Goal: Find specific page/section: Find specific page/section

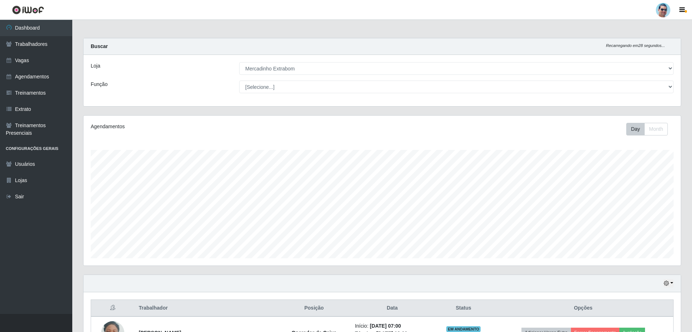
select select "175"
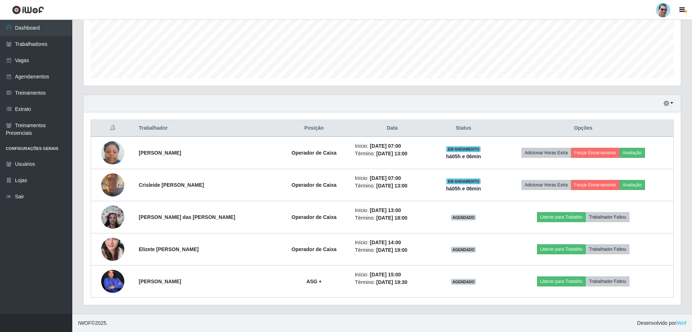
scroll to position [150, 597]
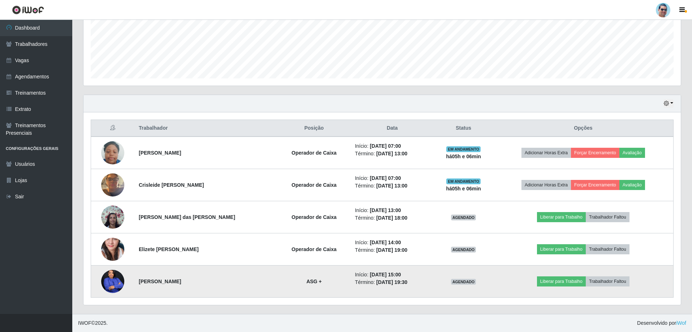
click at [108, 282] on img at bounding box center [112, 281] width 23 height 29
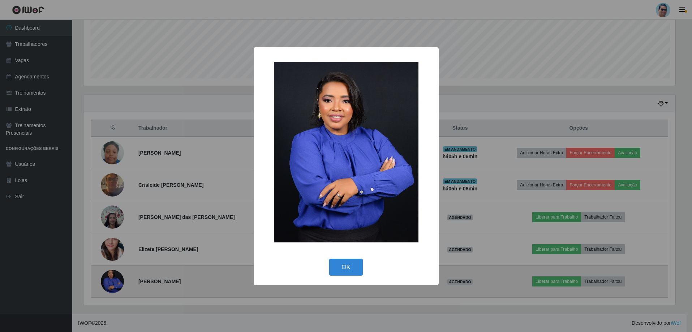
scroll to position [150, 593]
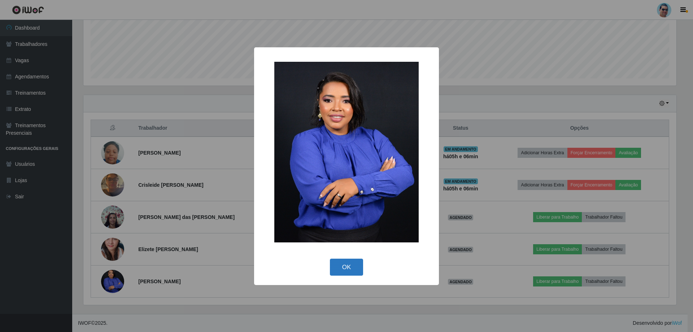
click at [336, 262] on button "OK" at bounding box center [347, 267] width 34 height 17
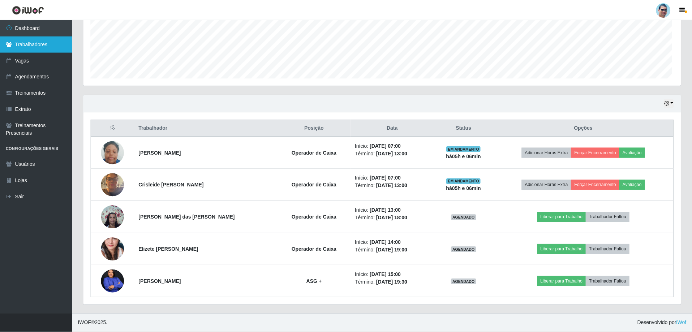
scroll to position [150, 597]
click at [26, 41] on link "Trabalhadores" at bounding box center [36, 44] width 72 height 16
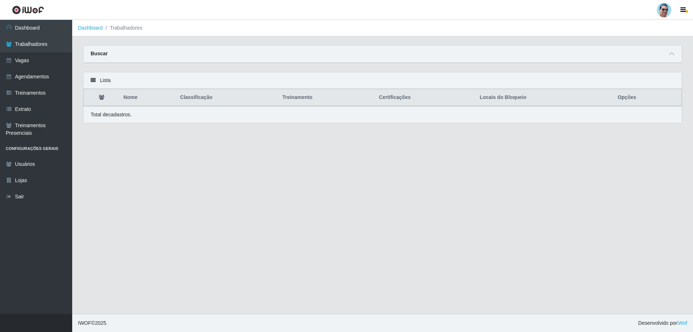
click at [312, 50] on div "Buscar" at bounding box center [382, 54] width 599 height 17
click at [674, 56] on icon at bounding box center [672, 53] width 5 height 5
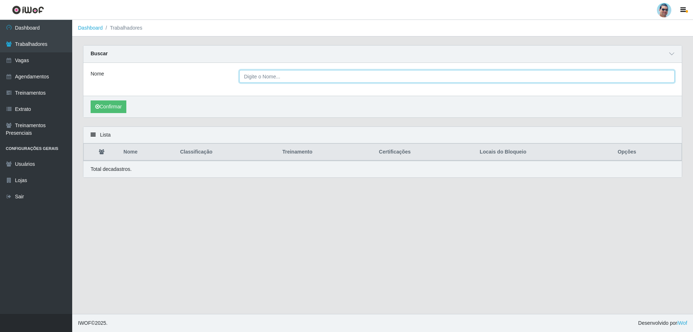
click at [304, 80] on input "Nome" at bounding box center [457, 76] width 436 height 13
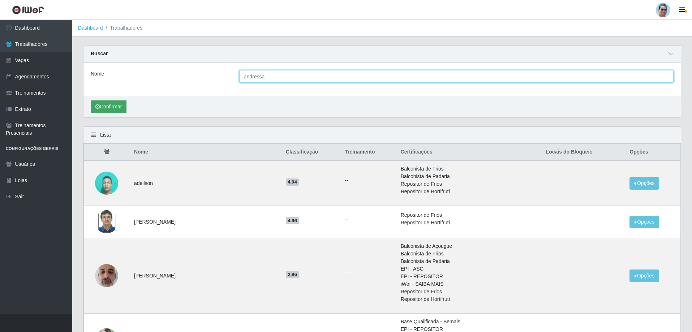
type input "andressa"
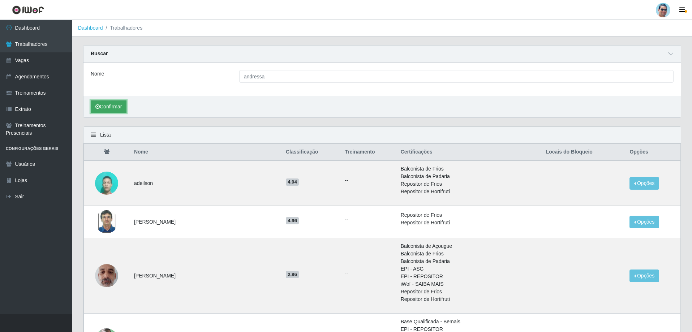
click at [108, 102] on button "Confirmar" at bounding box center [109, 106] width 36 height 13
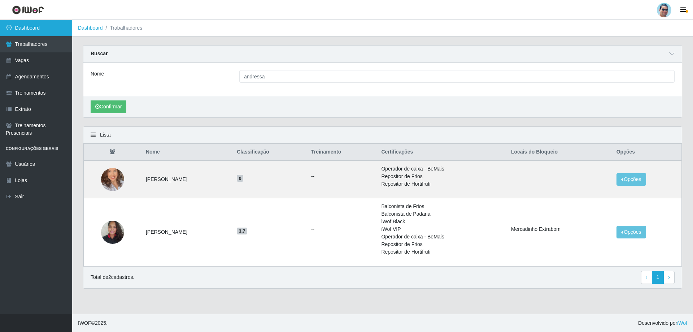
click at [44, 29] on link "Dashboard" at bounding box center [36, 28] width 72 height 16
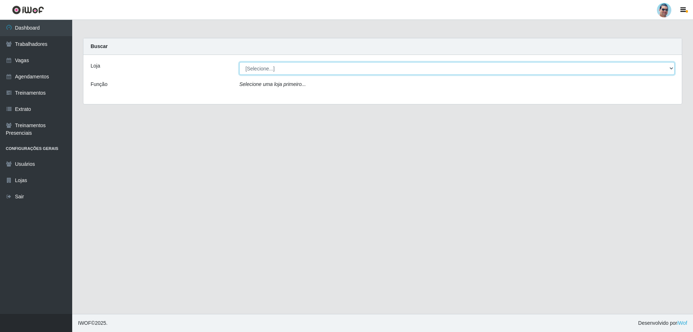
click at [252, 73] on select "[Selecione...] Mercadinho Extrabom" at bounding box center [457, 68] width 436 height 13
select select "175"
click at [239, 62] on select "[Selecione...] Mercadinho Extrabom" at bounding box center [457, 68] width 436 height 13
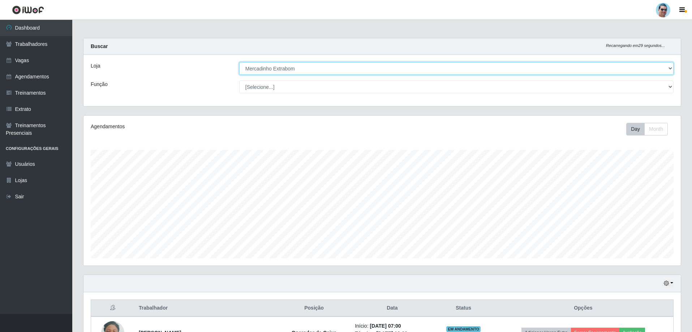
scroll to position [150, 597]
